Goal: Information Seeking & Learning: Check status

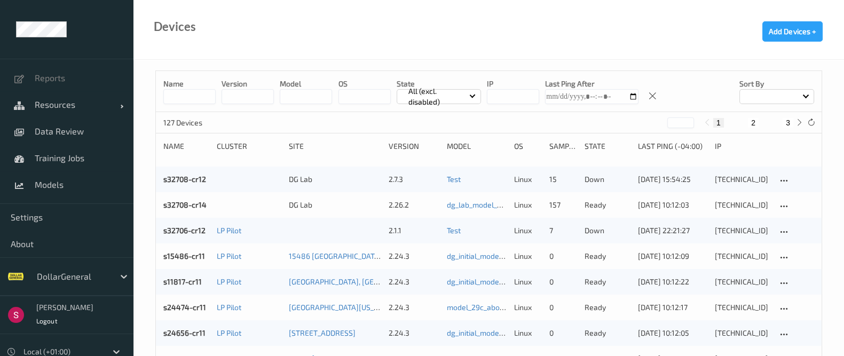
click at [101, 277] on div at bounding box center [73, 276] width 72 height 13
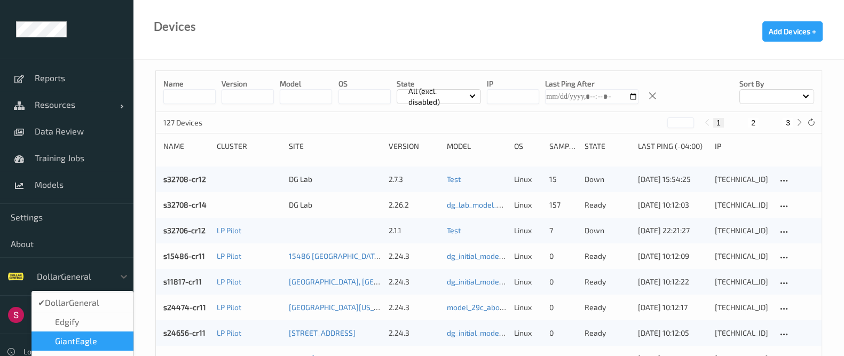
click at [81, 337] on span "GiantEagle" at bounding box center [76, 341] width 42 height 11
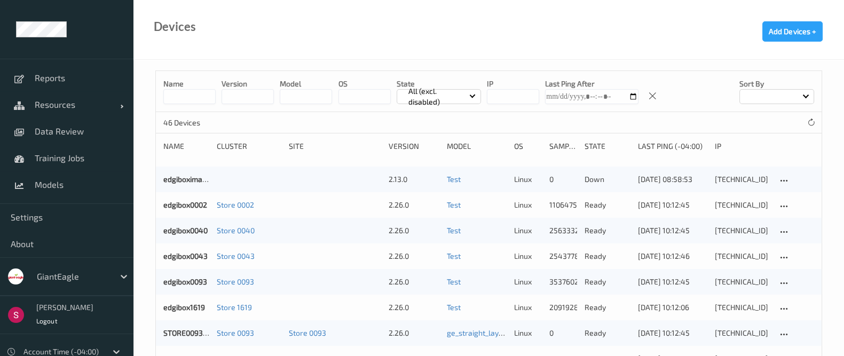
scroll to position [56, 0]
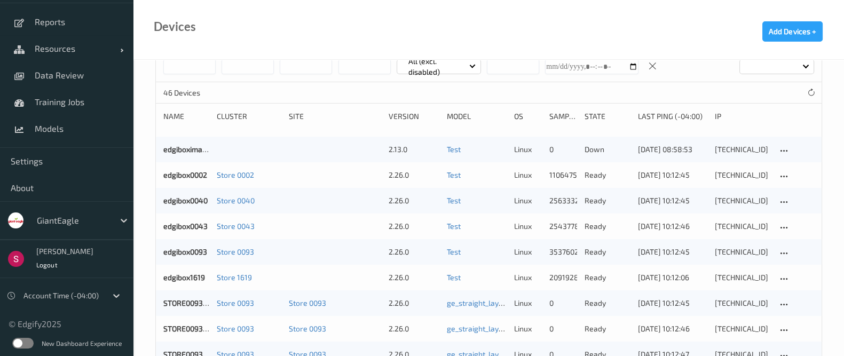
click at [19, 339] on label at bounding box center [22, 343] width 21 height 11
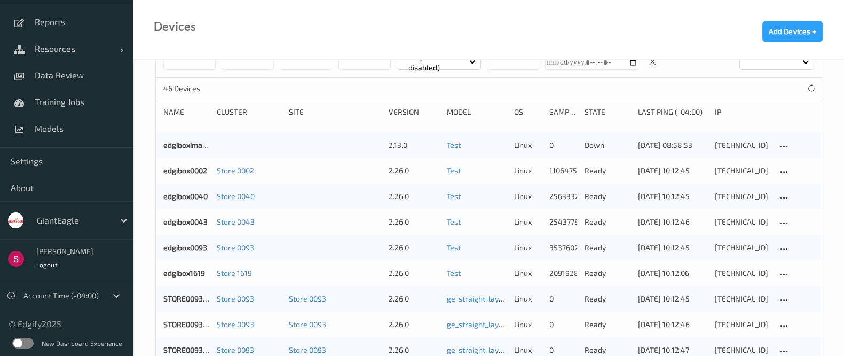
scroll to position [35, 0]
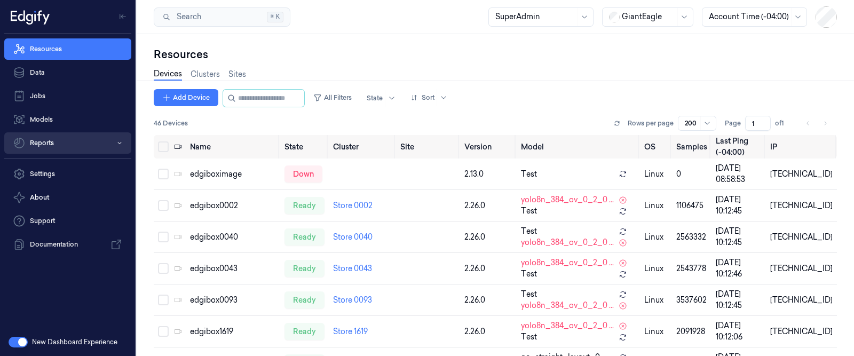
click at [78, 139] on button "Reports" at bounding box center [67, 142] width 127 height 21
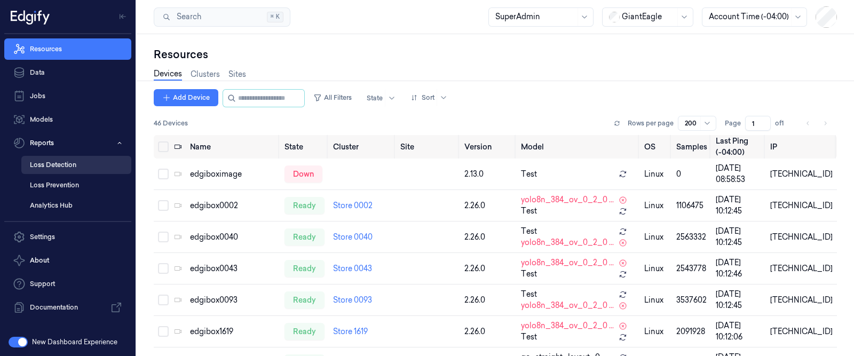
click at [63, 164] on link "Loss Detection" at bounding box center [76, 165] width 110 height 18
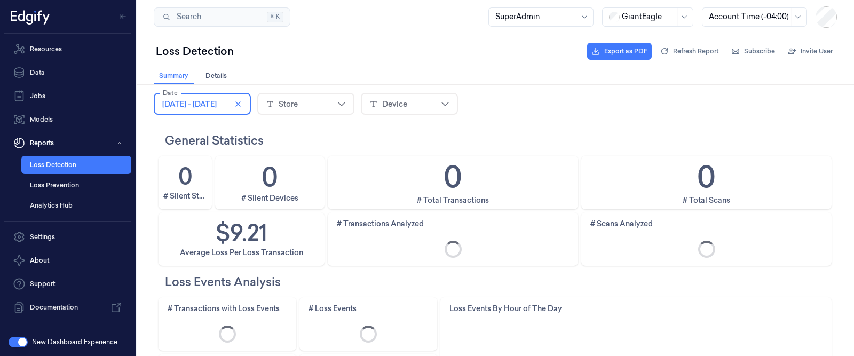
click at [207, 106] on span "February 3, 2025 - February 9, 2025" at bounding box center [189, 104] width 54 height 11
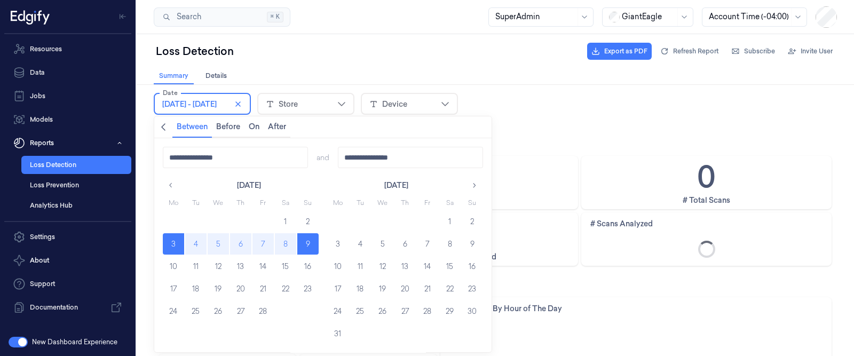
click at [163, 124] on icon "chevronleft icon" at bounding box center [163, 127] width 9 height 9
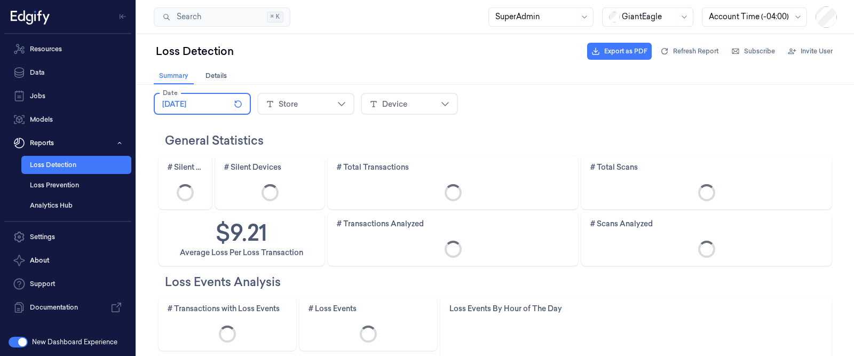
click at [160, 102] on fieldset "Date Today" at bounding box center [202, 104] width 97 height 22
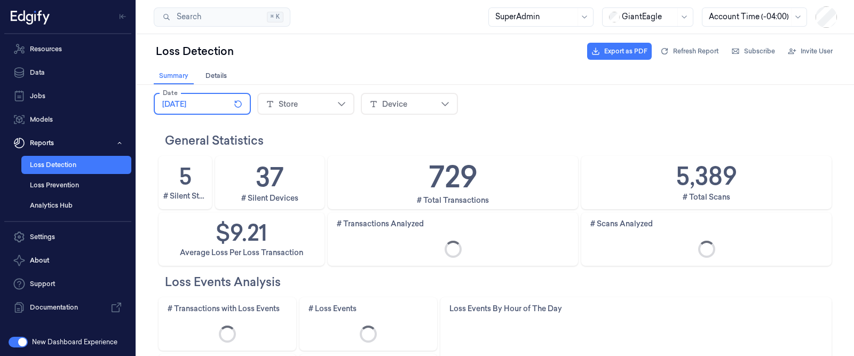
click at [196, 102] on div "Today" at bounding box center [202, 104] width 80 height 16
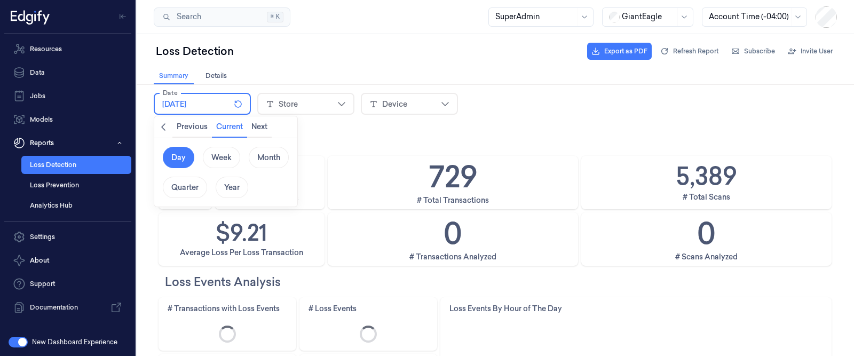
click at [165, 126] on icon "chevronleft icon" at bounding box center [163, 127] width 9 height 9
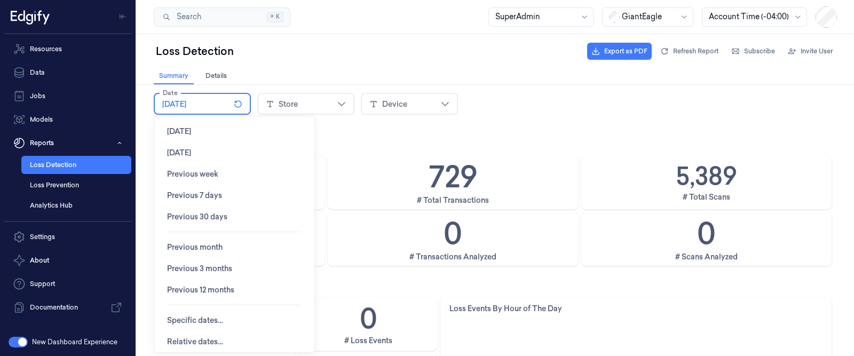
click at [200, 319] on span "Specific dates…" at bounding box center [195, 320] width 56 height 9
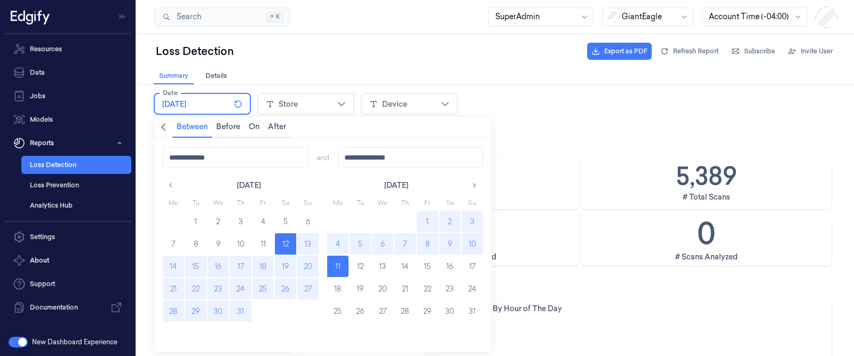
click at [173, 187] on icon "button" at bounding box center [170, 184] width 7 height 7
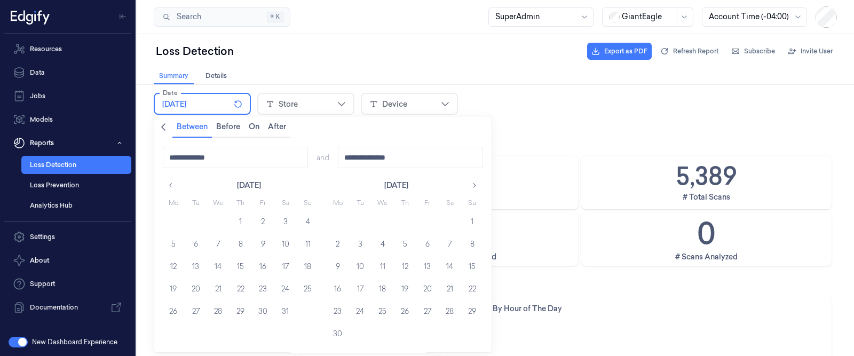
click at [173, 187] on icon "button" at bounding box center [170, 184] width 7 height 7
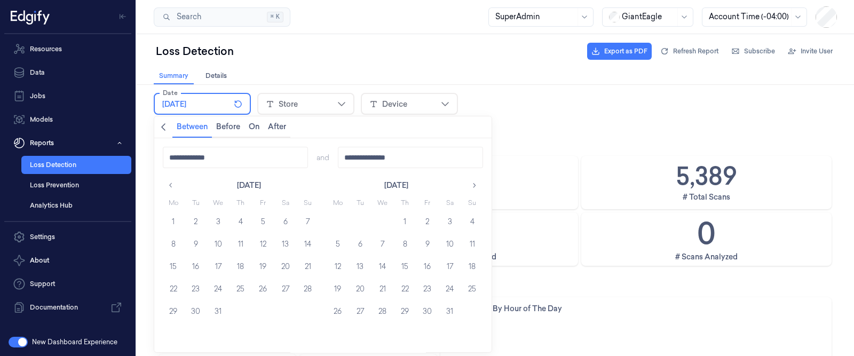
click at [406, 223] on button "1" at bounding box center [404, 221] width 21 height 21
click at [469, 183] on button "button" at bounding box center [474, 185] width 17 height 17
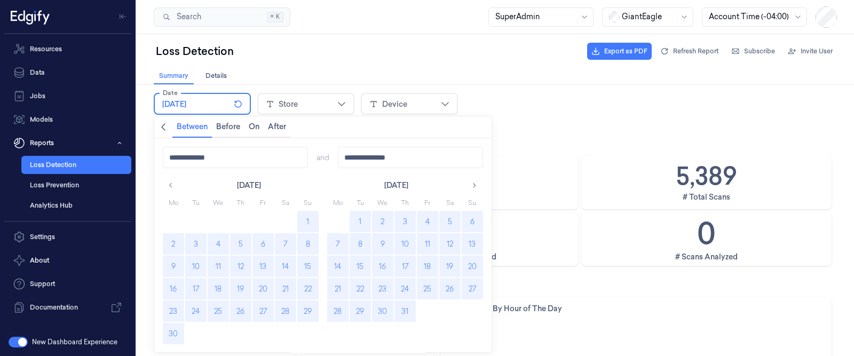
click at [407, 312] on button "31" at bounding box center [404, 310] width 21 height 21
type input "**********"
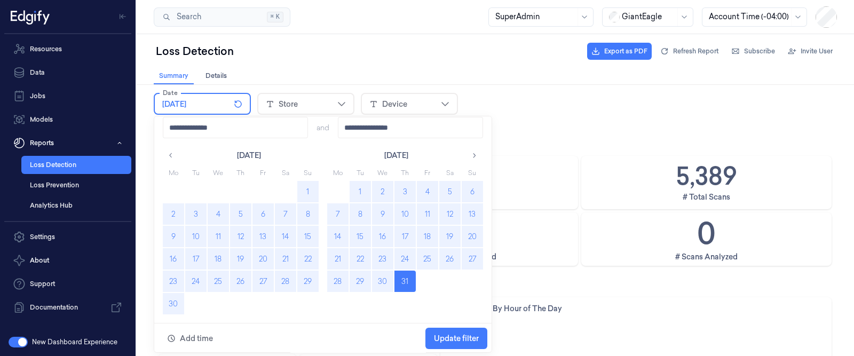
scroll to position [30, 0]
click at [456, 335] on span "Update filter" at bounding box center [456, 337] width 45 height 9
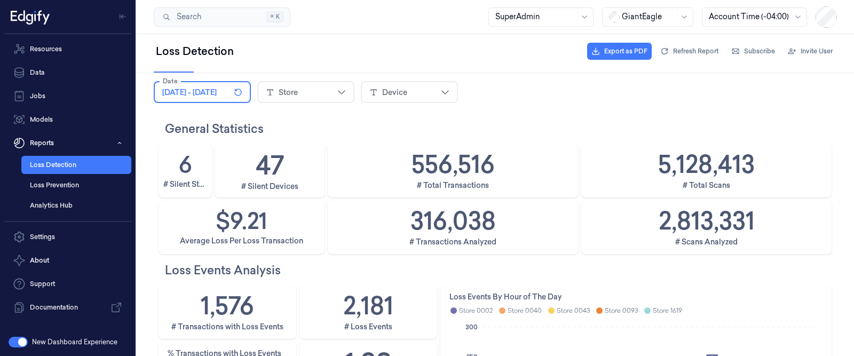
scroll to position [0, 0]
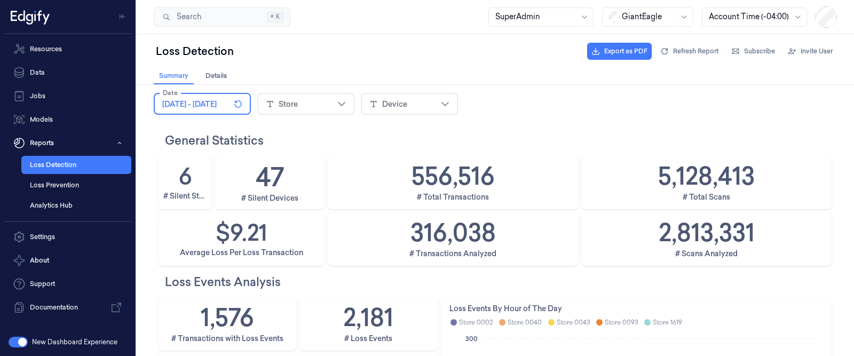
click at [189, 89] on div "Date August 1, 2024 - October 31, 2024" at bounding box center [206, 103] width 104 height 29
click at [190, 102] on span "August 1, 2024 - October 31, 2024" at bounding box center [189, 104] width 54 height 11
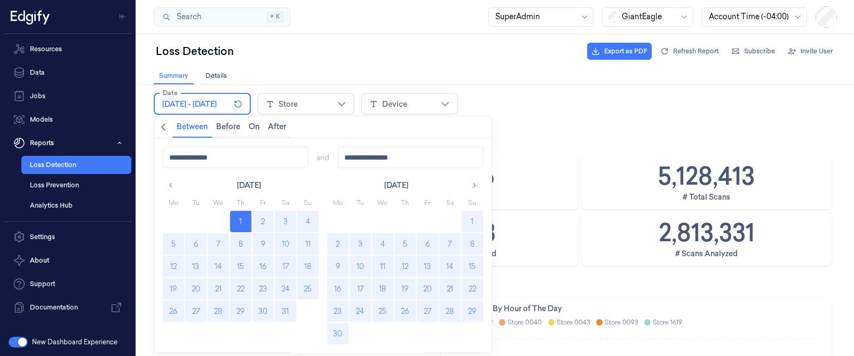
click at [340, 340] on button "30" at bounding box center [337, 333] width 21 height 21
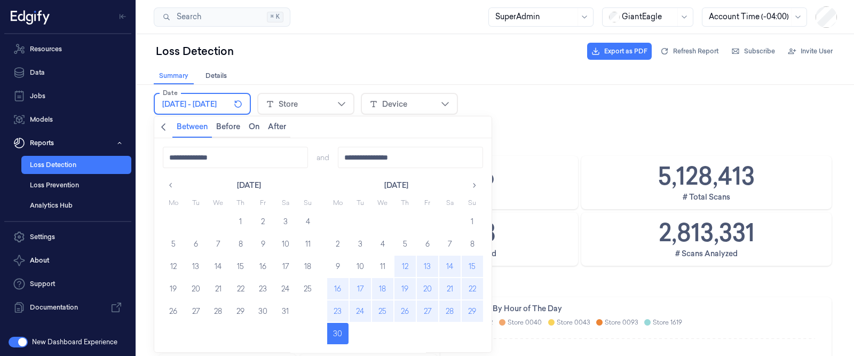
click at [475, 185] on icon "button" at bounding box center [474, 185] width 3 height 5
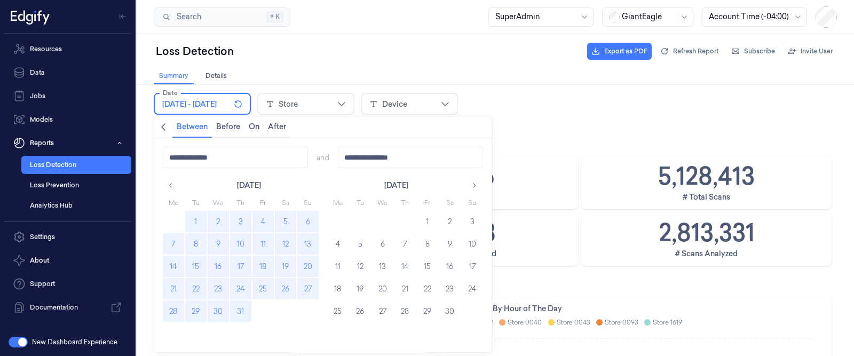
click at [237, 316] on button "31" at bounding box center [240, 310] width 21 height 21
type input "**********"
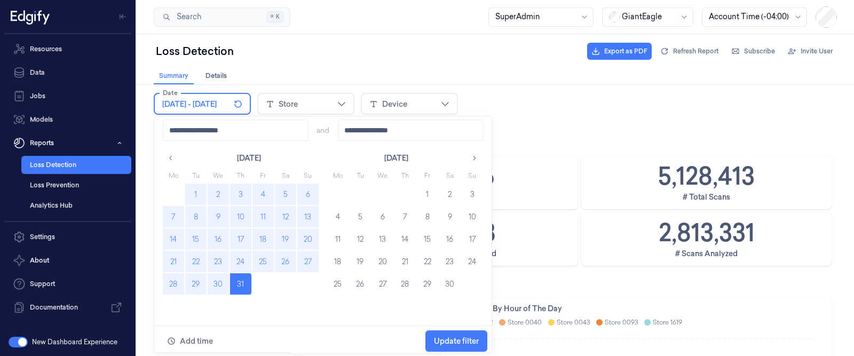
scroll to position [30, 0]
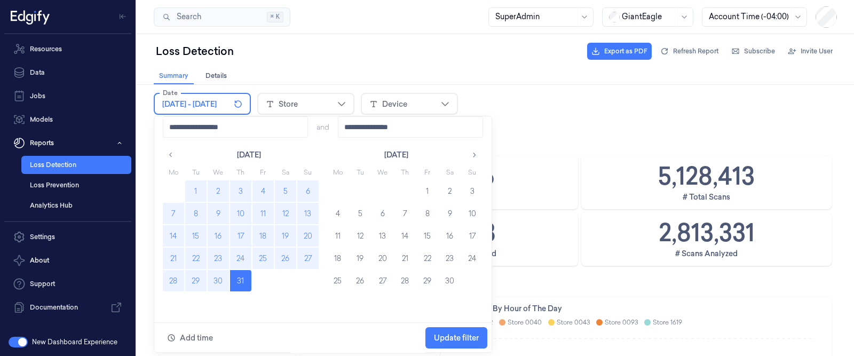
click at [457, 335] on span "Update filter" at bounding box center [456, 337] width 45 height 9
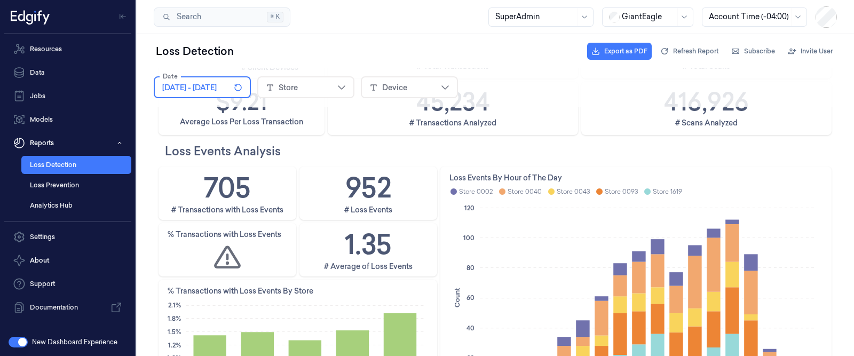
scroll to position [130, 0]
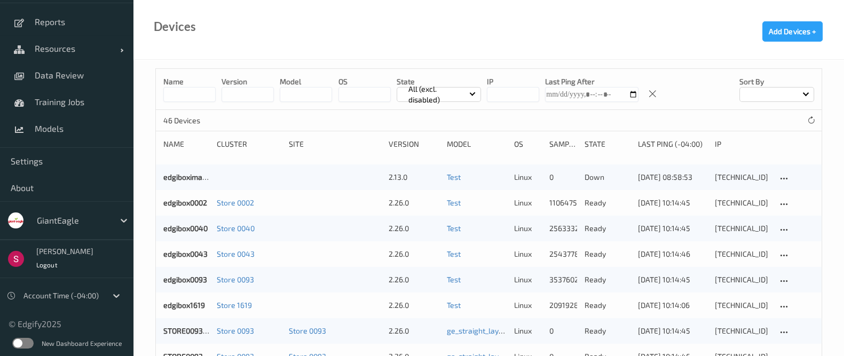
scroll to position [3, 0]
click at [77, 26] on span "Reports" at bounding box center [79, 22] width 88 height 11
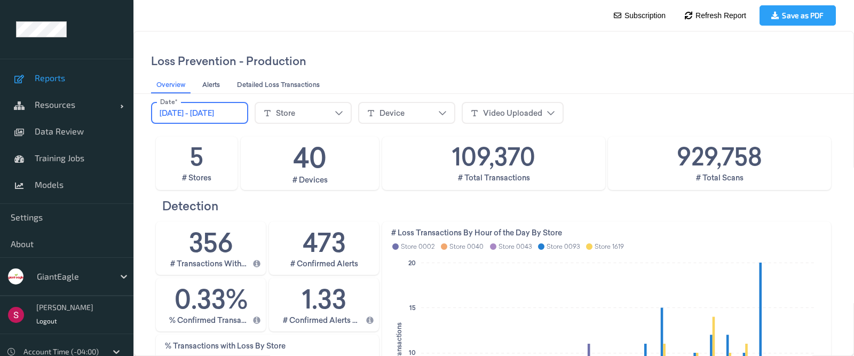
click at [214, 110] on span "[DATE] - [DATE]" at bounding box center [187, 113] width 54 height 11
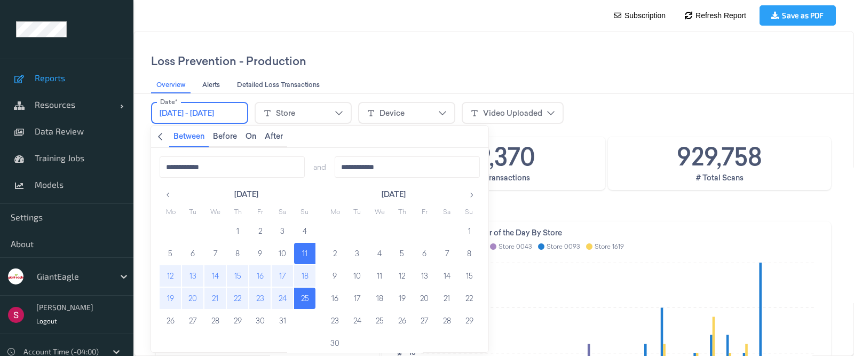
click at [466, 230] on button "1" at bounding box center [468, 230] width 21 height 21
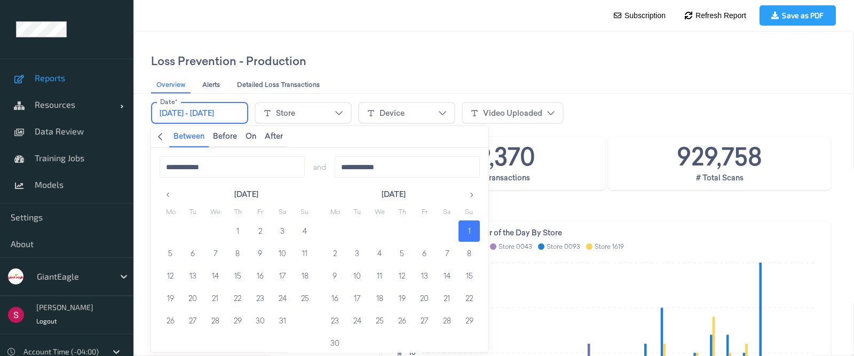
click at [472, 191] on icon "button" at bounding box center [470, 194] width 7 height 7
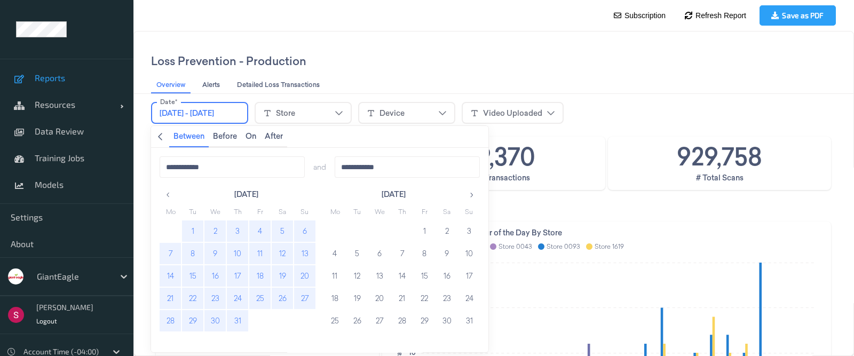
click at [238, 320] on button "31" at bounding box center [237, 320] width 21 height 21
type input "**********"
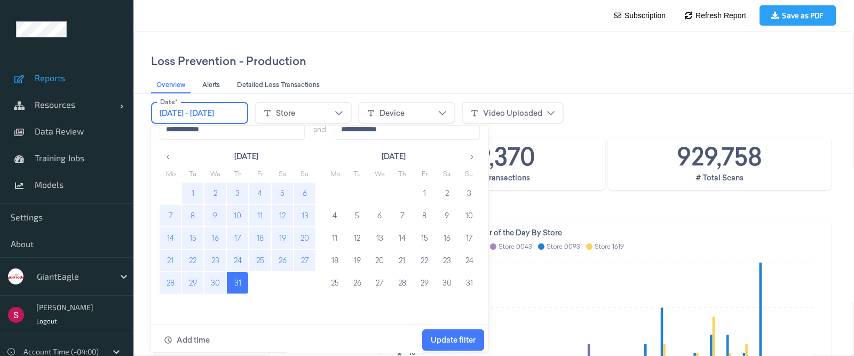
scroll to position [40, 0]
click at [460, 333] on span "Update filter" at bounding box center [453, 337] width 45 height 9
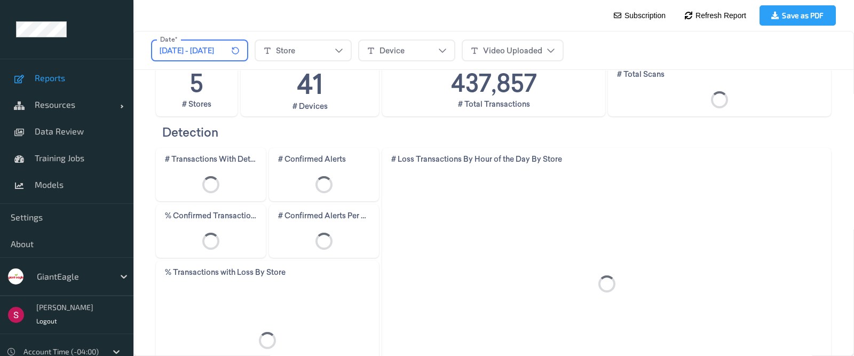
scroll to position [73, 0]
